Goal: Task Accomplishment & Management: Complete application form

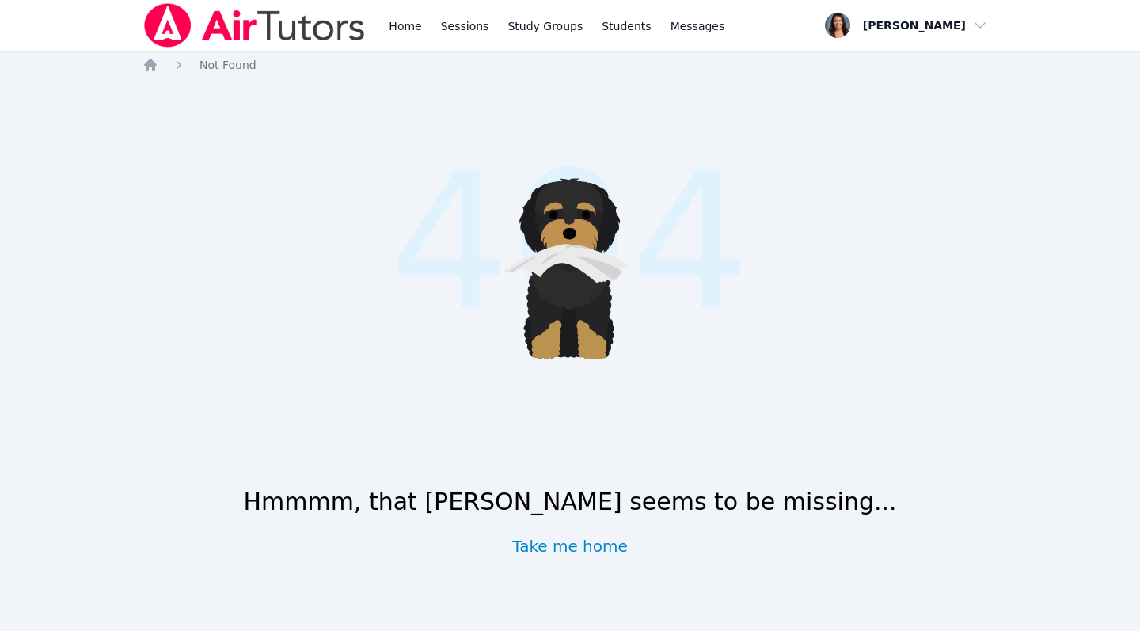
click at [409, 21] on link "Home" at bounding box center [405, 25] width 39 height 51
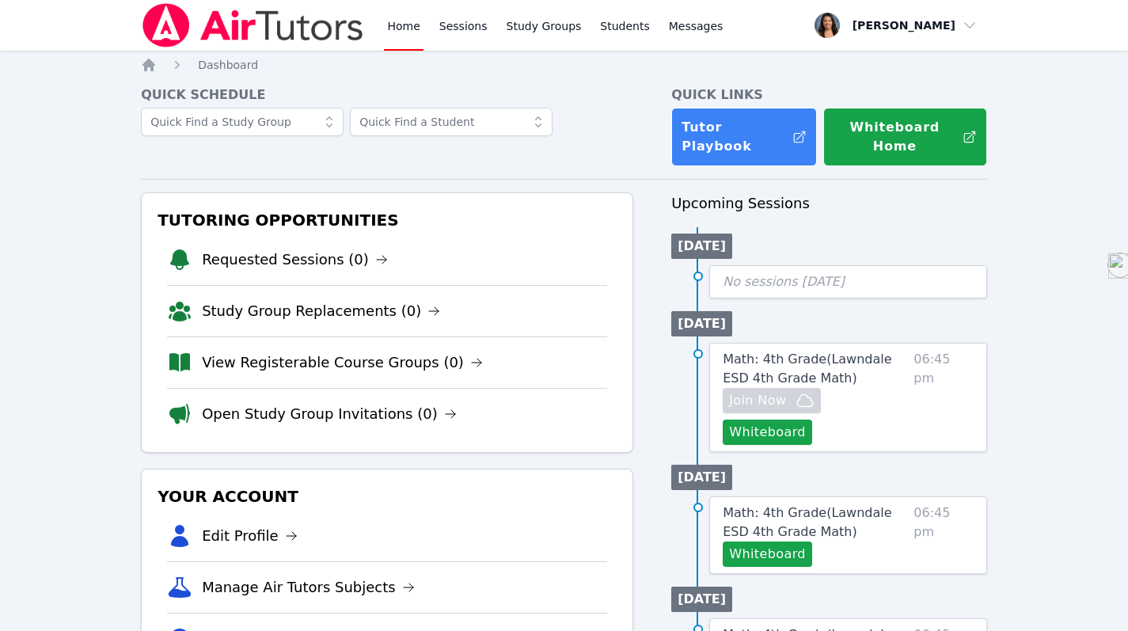
click at [812, 420] on button "Whiteboard" at bounding box center [767, 432] width 89 height 25
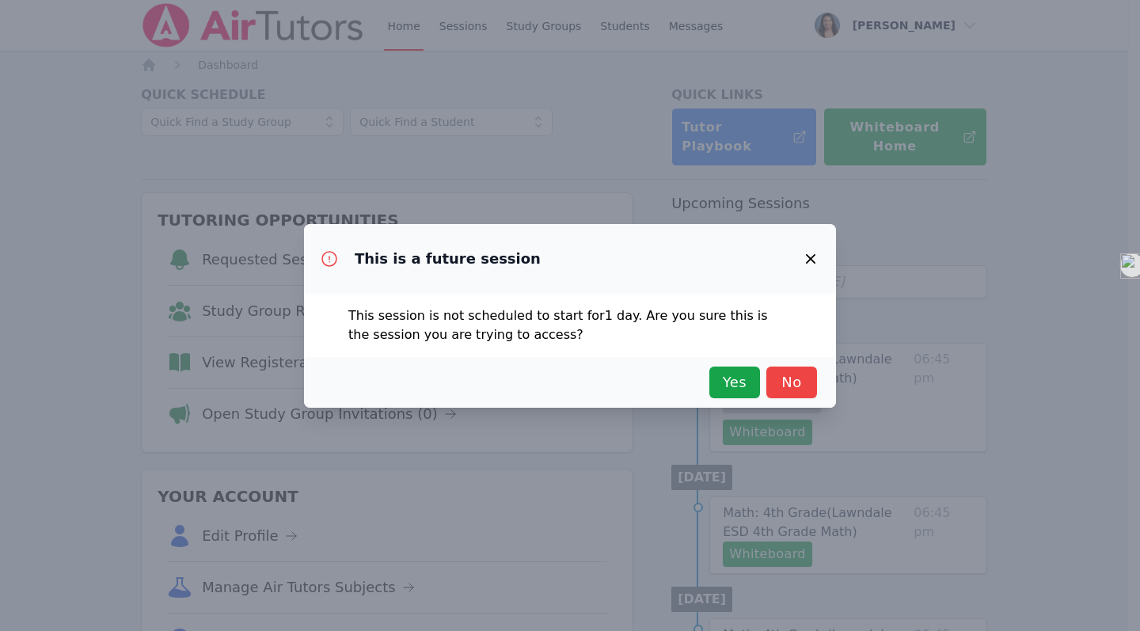
click at [735, 386] on span "Yes" at bounding box center [734, 382] width 35 height 22
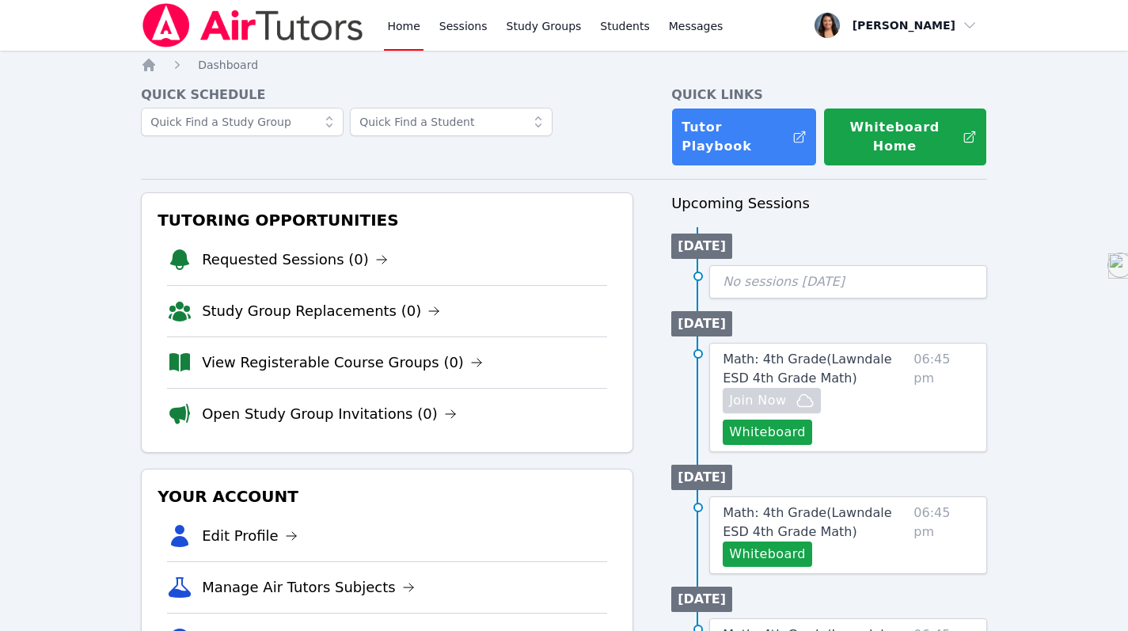
click at [786, 351] on span "Math: 4th Grade ( Lawndale ESD 4th Grade Math )" at bounding box center [807, 368] width 169 height 34
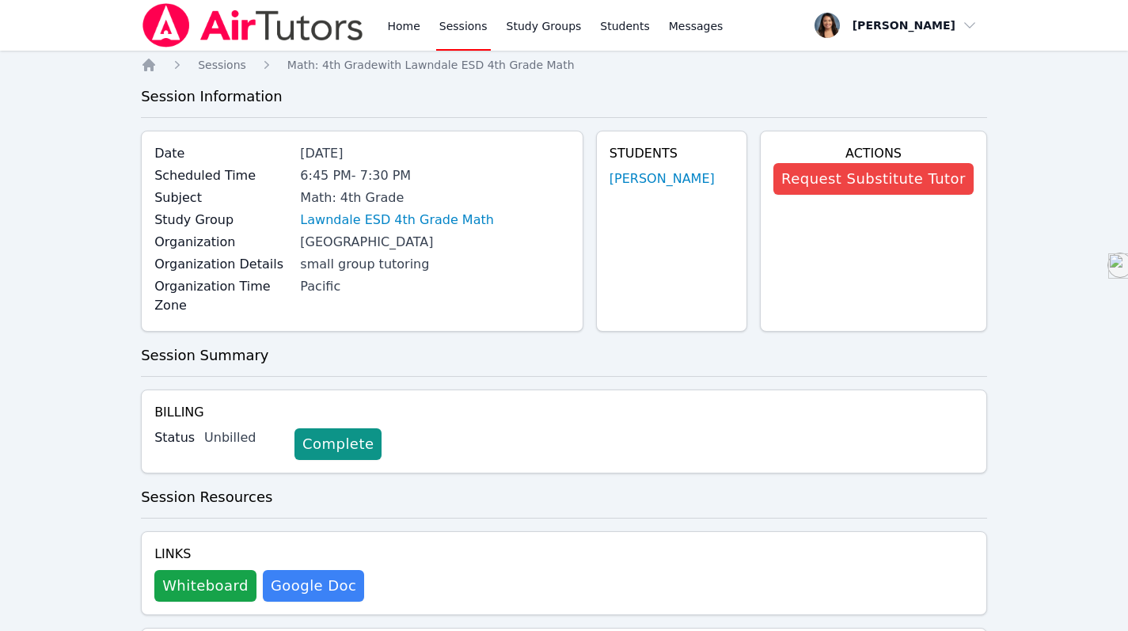
click at [404, 22] on link "Home" at bounding box center [403, 25] width 39 height 51
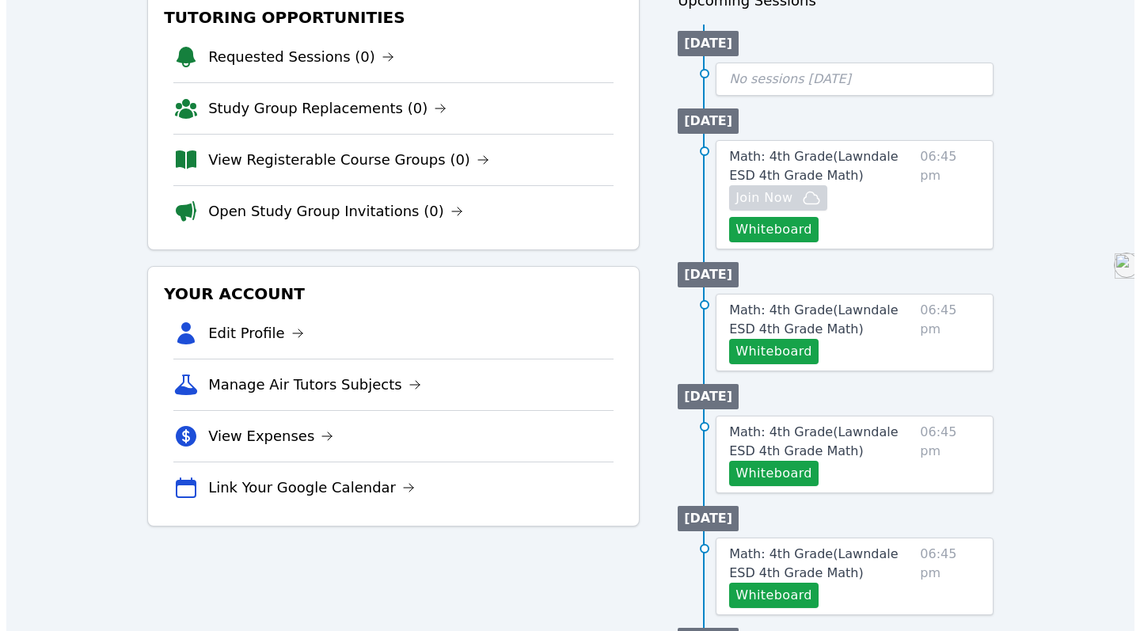
scroll to position [209, 0]
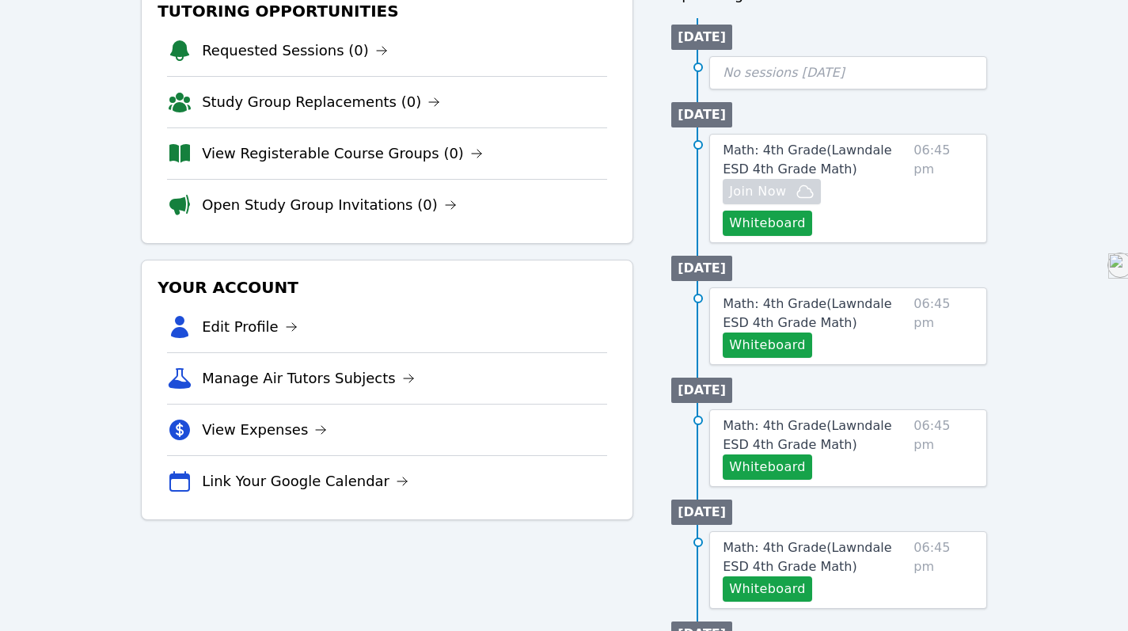
click at [772, 332] on button "Whiteboard" at bounding box center [767, 344] width 89 height 25
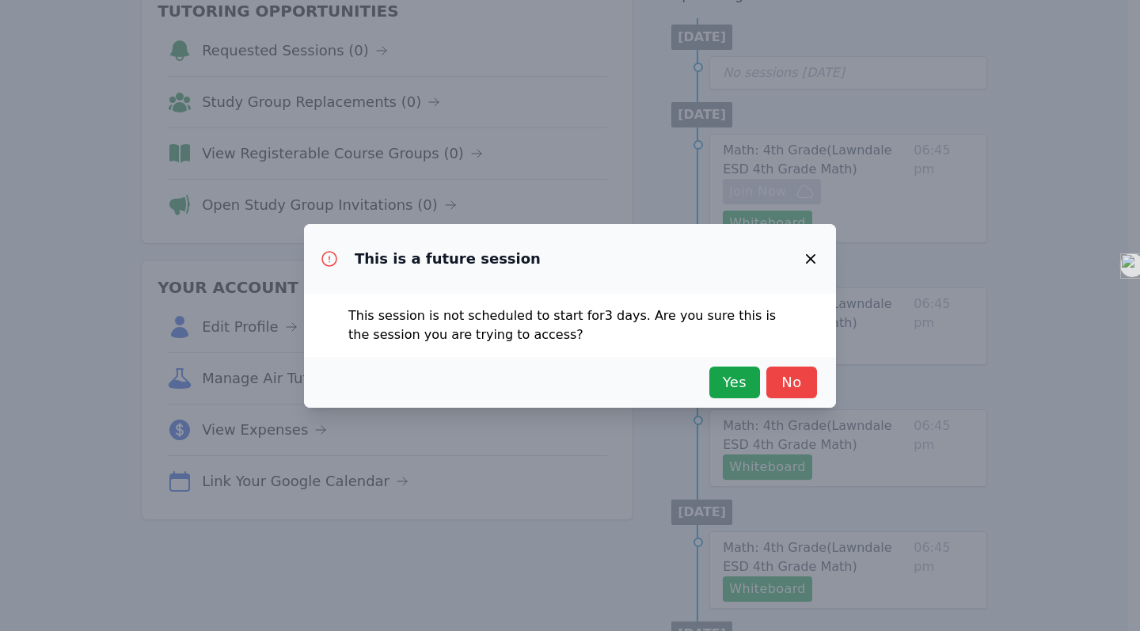
click at [726, 397] on button "Yes" at bounding box center [734, 383] width 51 height 32
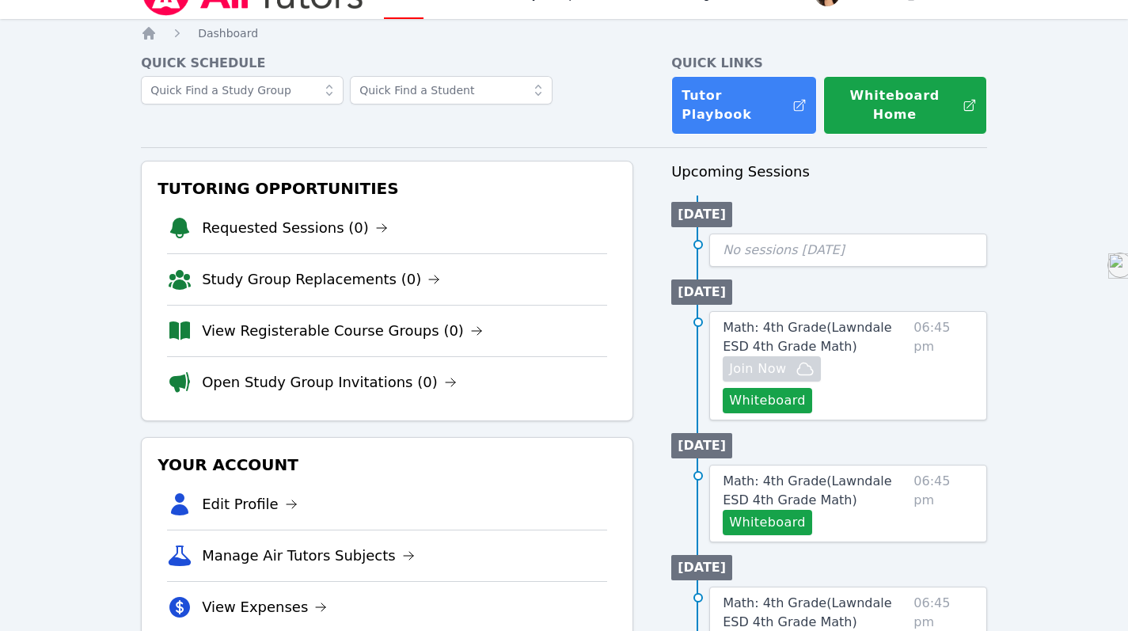
scroll to position [33, 0]
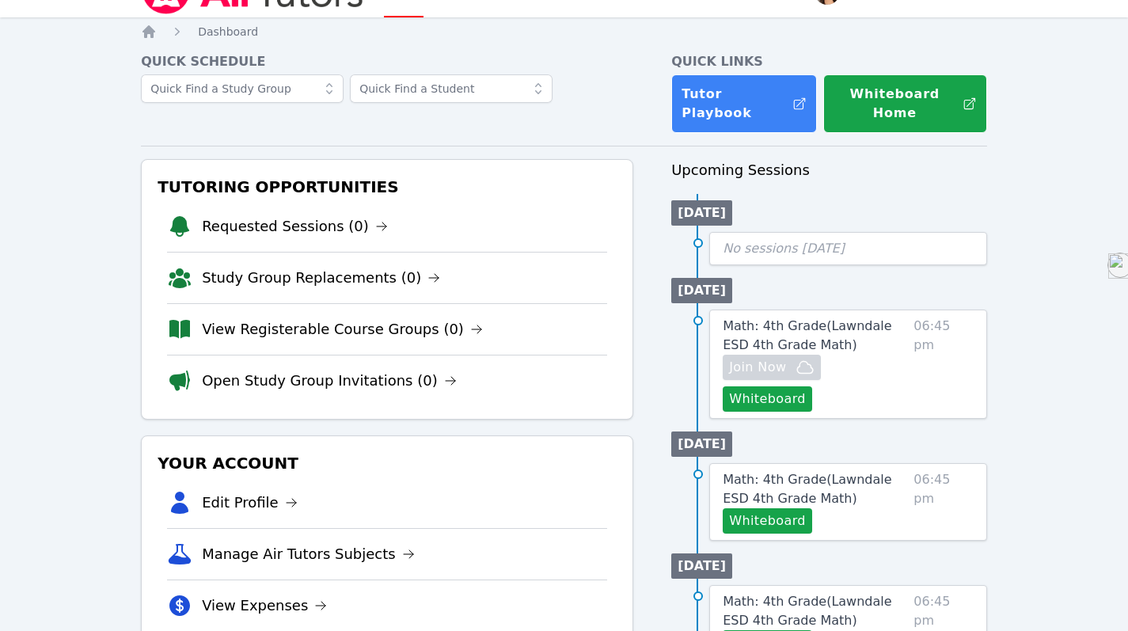
click at [864, 318] on span "Math: 4th Grade ( Lawndale ESD 4th Grade Math )" at bounding box center [807, 335] width 169 height 34
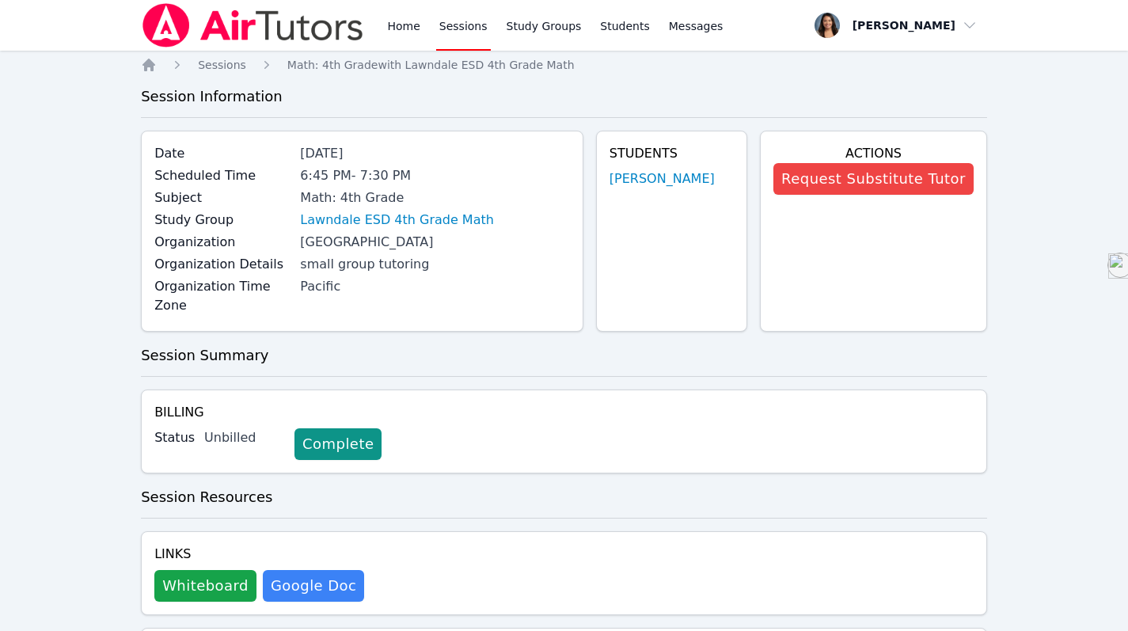
click at [897, 190] on button "Request Substitute Tutor" at bounding box center [873, 179] width 200 height 32
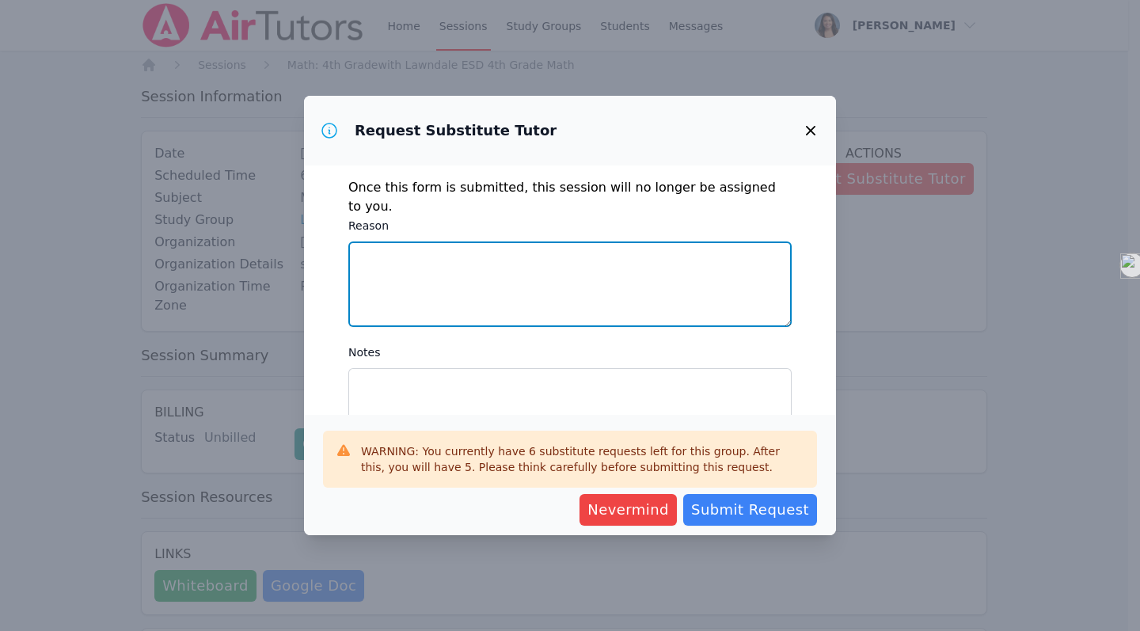
click at [433, 255] on textarea "Reason" at bounding box center [569, 283] width 443 height 85
type textarea "I have parent teacher conferences"
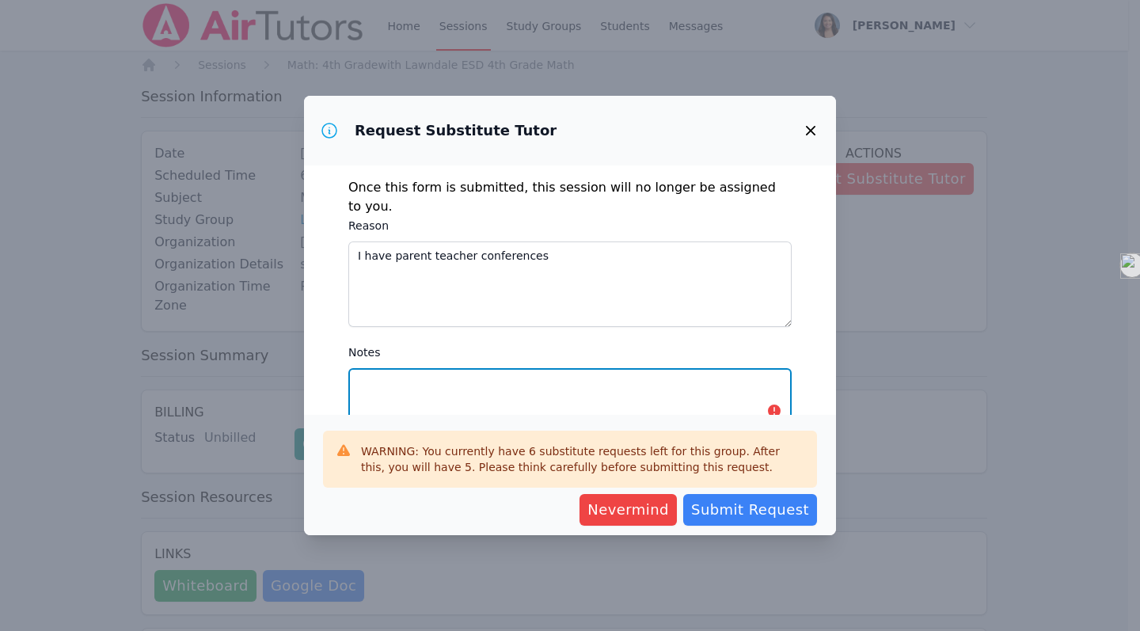
click at [439, 374] on textarea "Notes" at bounding box center [569, 410] width 443 height 85
click at [440, 368] on textarea "I left notes on baord. Great student. Please share board/ notes after session." at bounding box center [569, 410] width 443 height 85
type textarea "I left notes on board. Great student. Please share board/ notes after session."
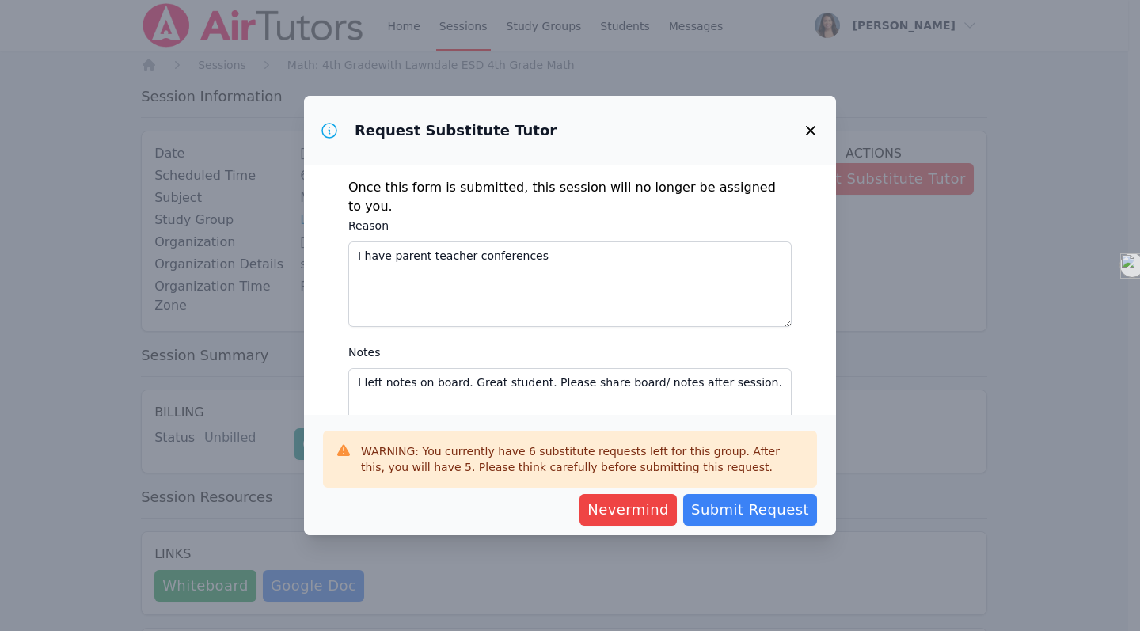
click at [733, 504] on span "Submit Request" at bounding box center [750, 510] width 118 height 22
